Goal: Task Accomplishment & Management: Manage account settings

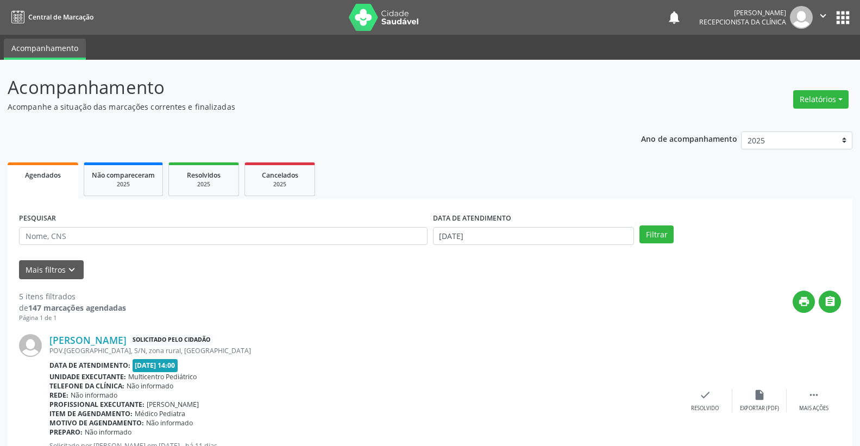
scroll to position [649, 0]
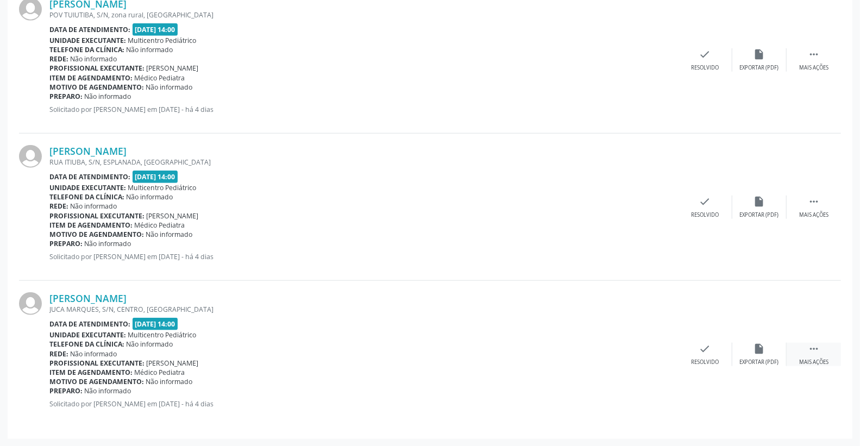
click at [814, 350] on icon "" at bounding box center [814, 349] width 12 height 12
click at [758, 349] on icon "alarm_off" at bounding box center [759, 349] width 12 height 12
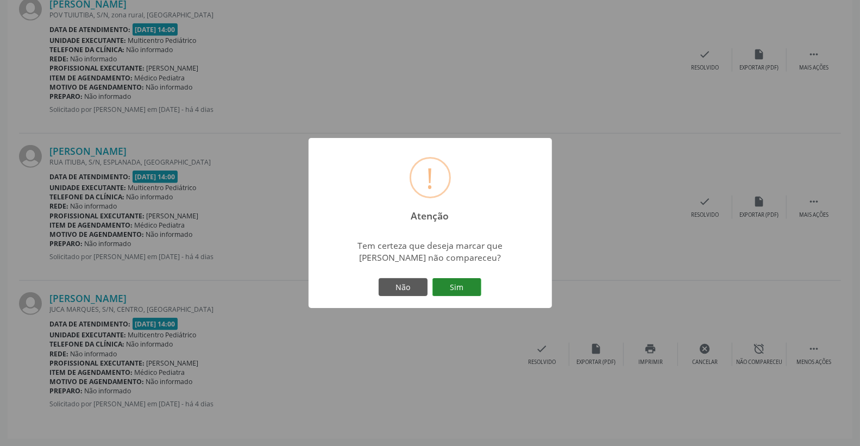
click at [460, 288] on button "Sim" at bounding box center [456, 287] width 49 height 18
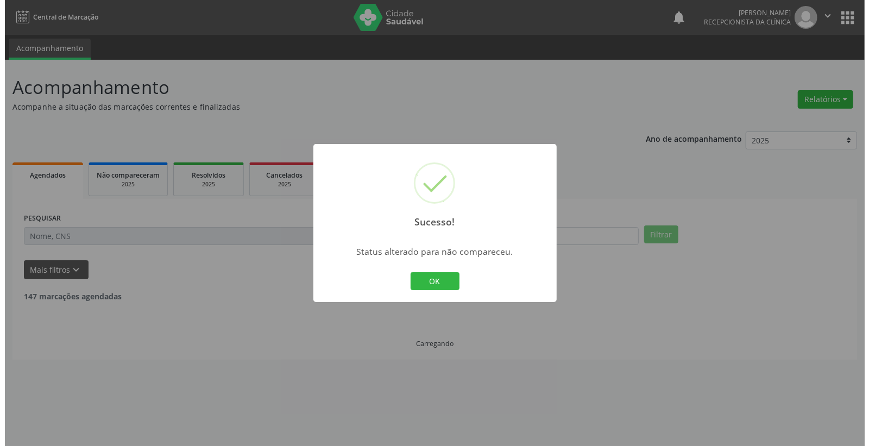
scroll to position [0, 0]
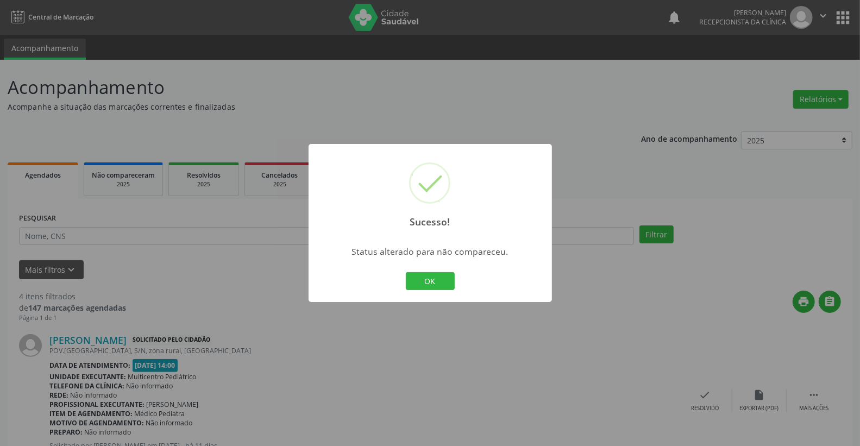
drag, startPoint x: 444, startPoint y: 277, endPoint x: 611, endPoint y: 308, distance: 169.6
click at [443, 277] on button "OK" at bounding box center [430, 281] width 49 height 18
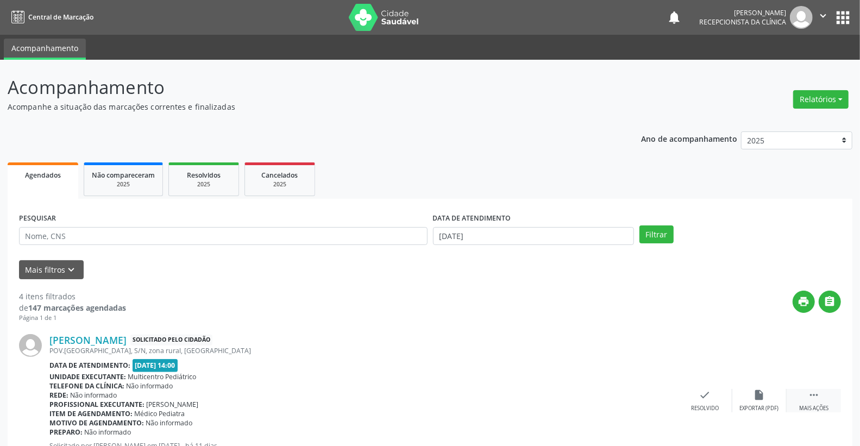
click at [821, 399] on div " Mais ações" at bounding box center [813, 400] width 54 height 23
click at [749, 395] on div "alarm_off Não compareceu" at bounding box center [759, 400] width 54 height 23
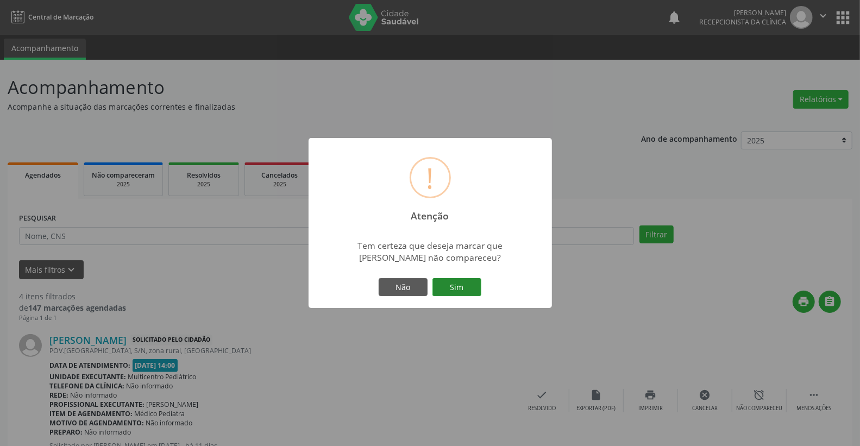
click at [450, 283] on button "Sim" at bounding box center [456, 287] width 49 height 18
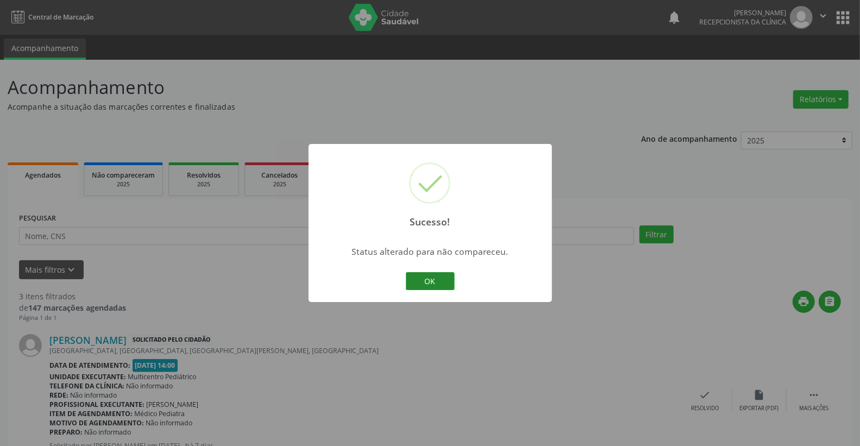
drag, startPoint x: 430, startPoint y: 279, endPoint x: 557, endPoint y: 312, distance: 132.0
click at [430, 278] on button "OK" at bounding box center [430, 281] width 49 height 18
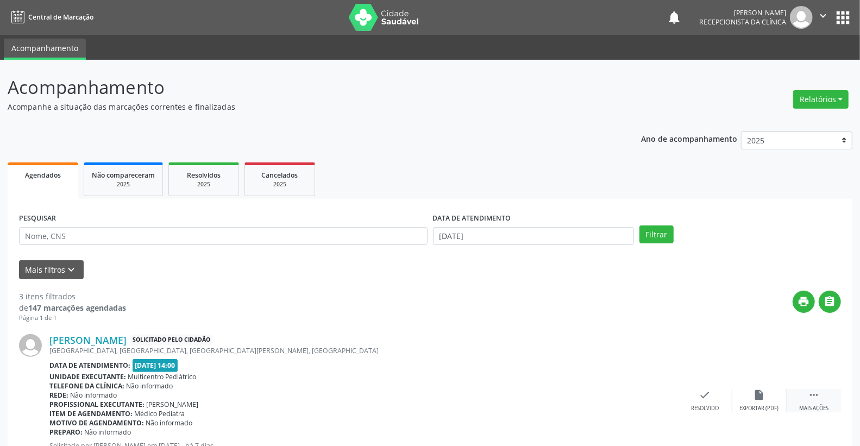
click at [817, 389] on icon "" at bounding box center [814, 395] width 12 height 12
click at [758, 394] on icon "alarm_off" at bounding box center [759, 395] width 12 height 12
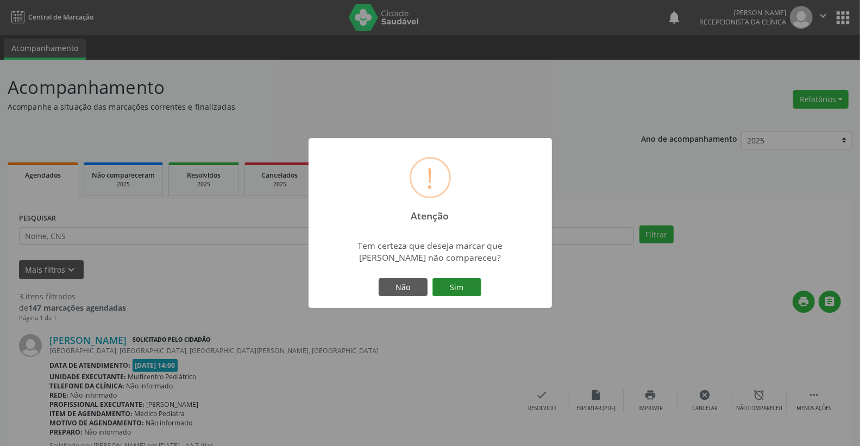
click at [458, 285] on button "Sim" at bounding box center [456, 287] width 49 height 18
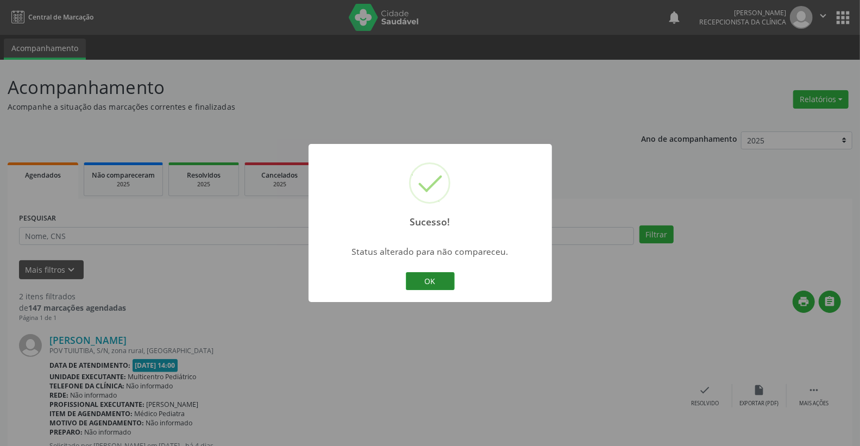
click at [427, 283] on button "OK" at bounding box center [430, 281] width 49 height 18
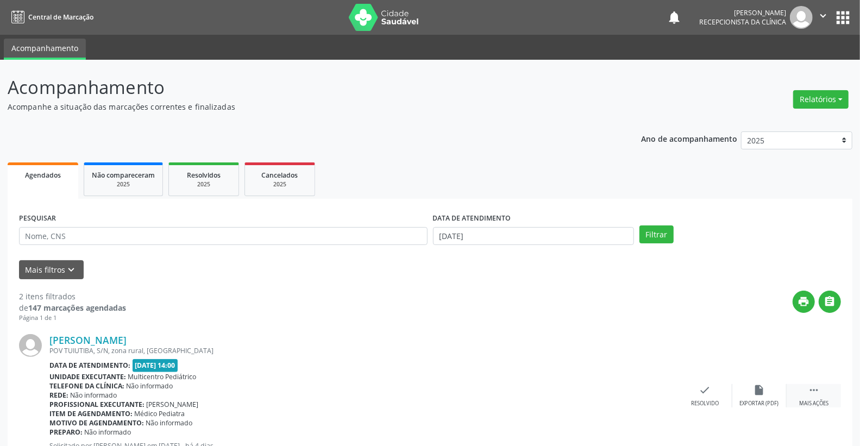
click at [824, 398] on div " Mais ações" at bounding box center [813, 395] width 54 height 23
click at [774, 392] on div "alarm_off Não compareceu" at bounding box center [759, 395] width 54 height 23
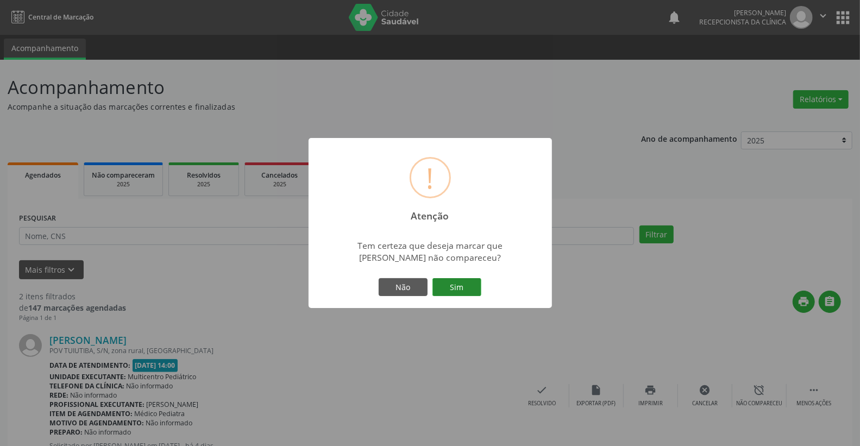
click at [455, 280] on button "Sim" at bounding box center [456, 287] width 49 height 18
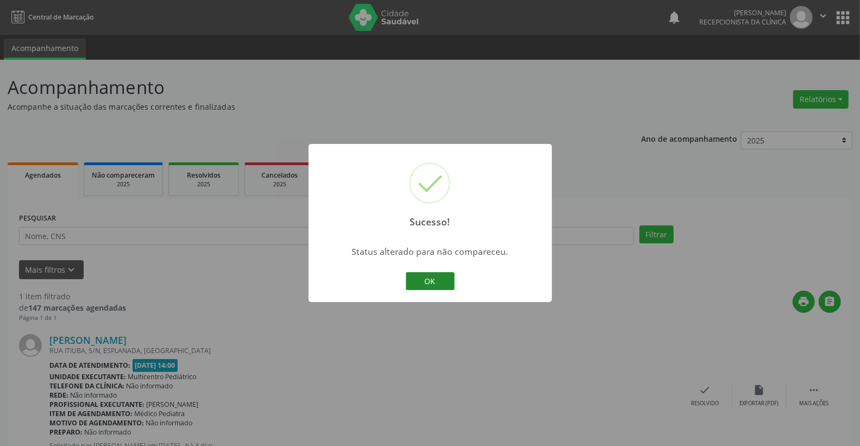
drag, startPoint x: 397, startPoint y: 272, endPoint x: 427, endPoint y: 280, distance: 31.0
click at [409, 280] on div "Sucesso! × Status alterado para não compareceu. OK Cancel" at bounding box center [429, 223] width 243 height 159
click at [431, 280] on button "OK" at bounding box center [430, 281] width 49 height 18
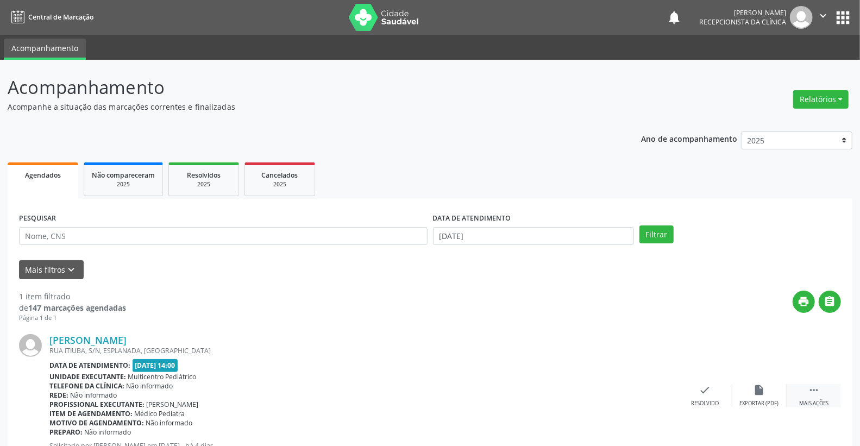
click at [806, 394] on div " Mais ações" at bounding box center [813, 395] width 54 height 23
click at [766, 394] on div "alarm_off Não compareceu" at bounding box center [759, 395] width 54 height 23
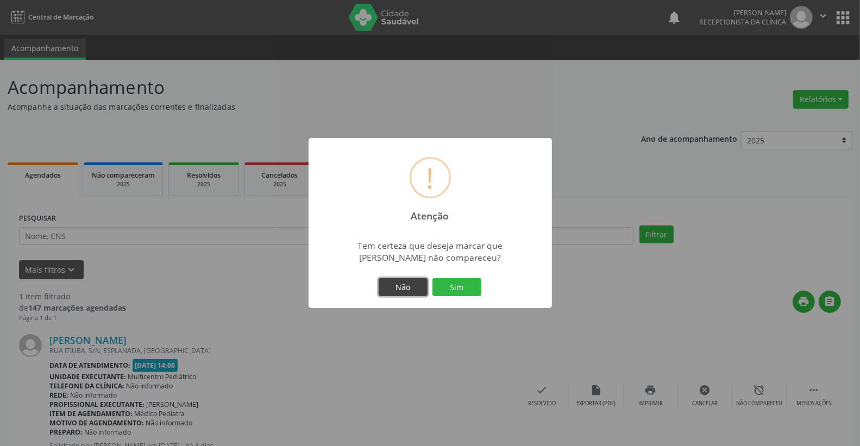
drag, startPoint x: 426, startPoint y: 279, endPoint x: 462, endPoint y: 284, distance: 36.3
click at [426, 279] on button "Não" at bounding box center [403, 287] width 49 height 18
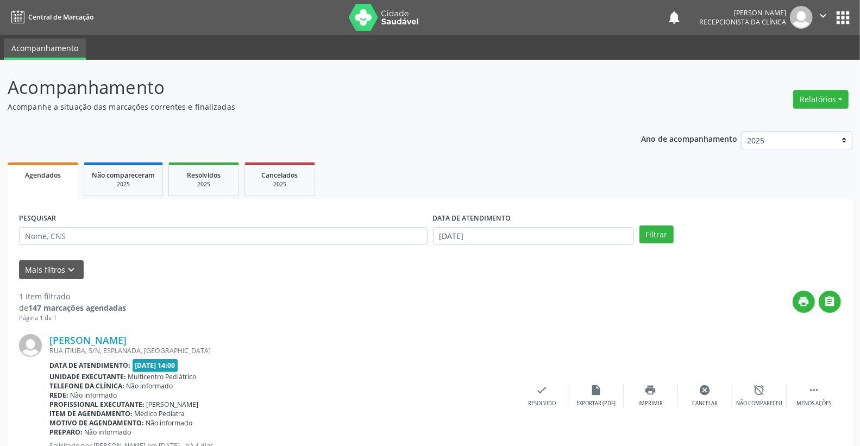
click at [462, 284] on div "1 item filtrado de 147 marcações agendadas Página 1 de 1 print  [PERSON_NAME] …" at bounding box center [430, 374] width 822 height 190
click at [753, 387] on icon "alarm_off" at bounding box center [759, 390] width 12 height 12
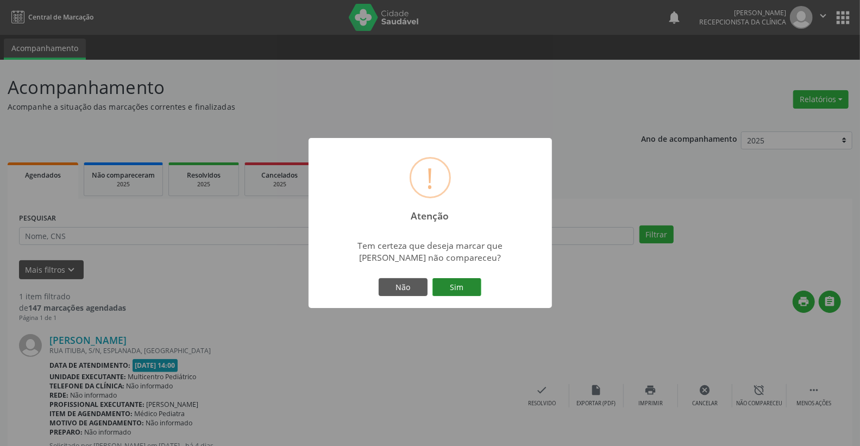
click at [459, 288] on button "Sim" at bounding box center [456, 287] width 49 height 18
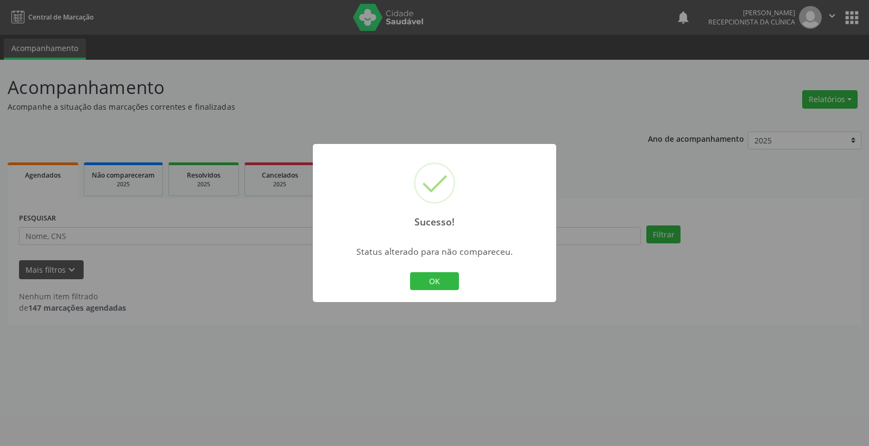
click at [430, 291] on div "OK Cancel" at bounding box center [435, 281] width 54 height 23
click at [445, 286] on button "OK" at bounding box center [434, 281] width 49 height 18
